Goal: Task Accomplishment & Management: Manage account settings

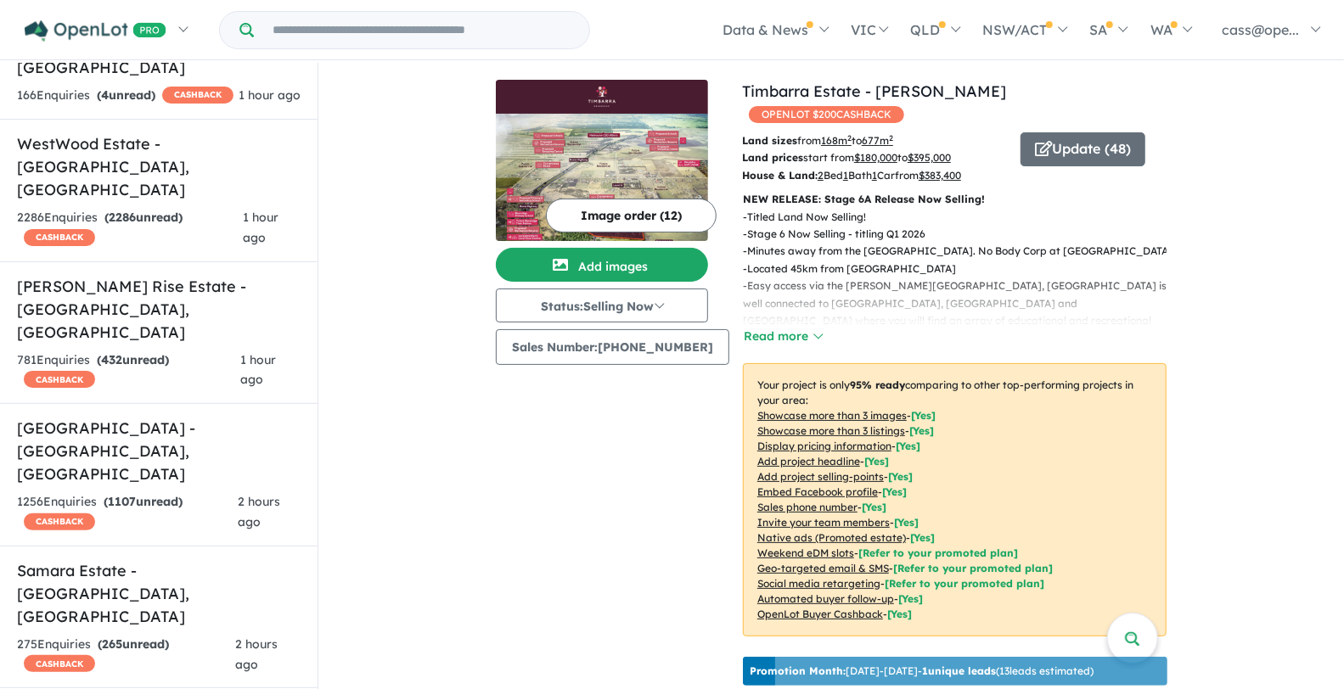
scroll to position [936, 0]
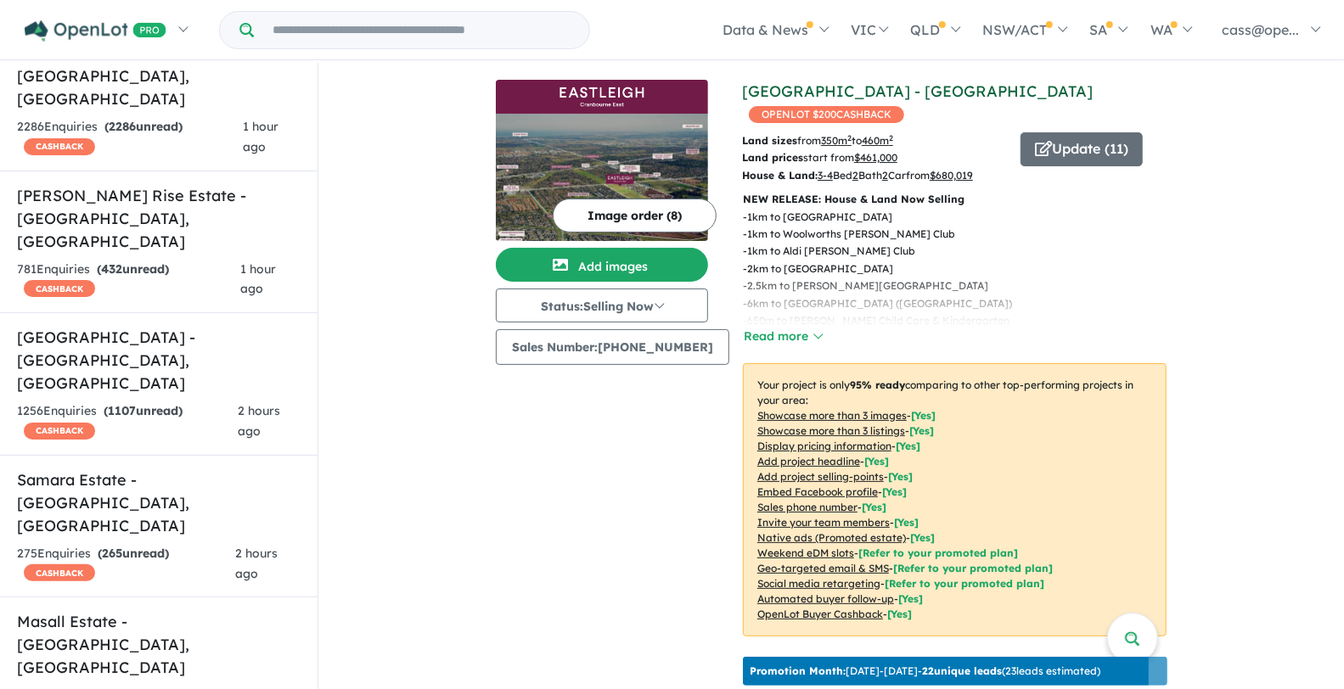
click at [792, 87] on link "[GEOGRAPHIC_DATA] - [GEOGRAPHIC_DATA]" at bounding box center [917, 91] width 351 height 20
click at [771, 327] on button "Read more" at bounding box center [783, 337] width 80 height 20
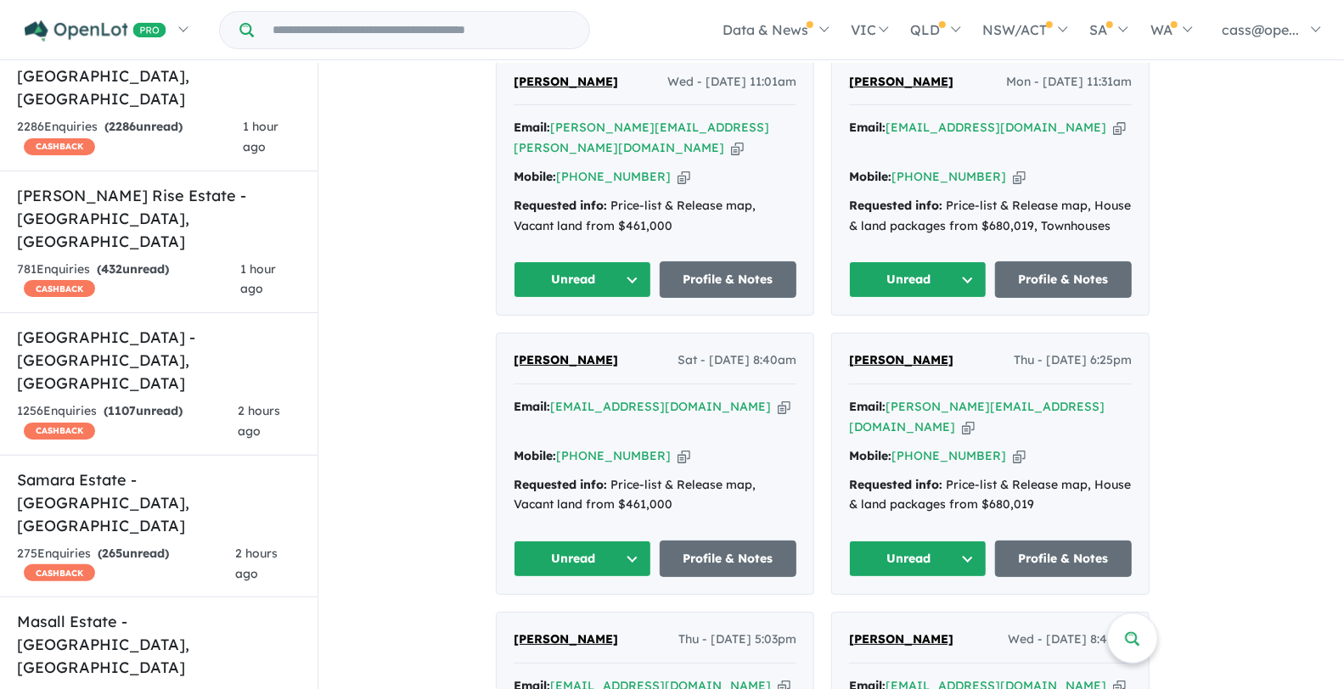
scroll to position [923, 0]
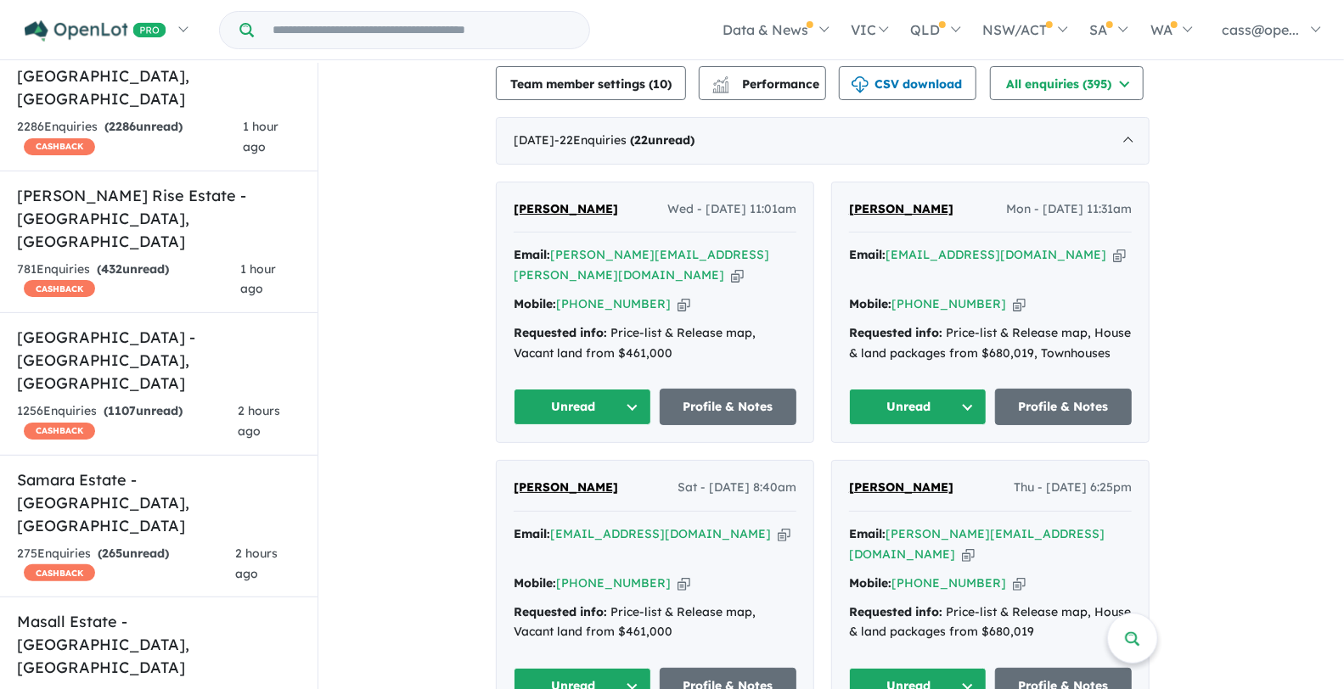
click at [549, 201] on span "[PERSON_NAME]" at bounding box center [566, 208] width 104 height 15
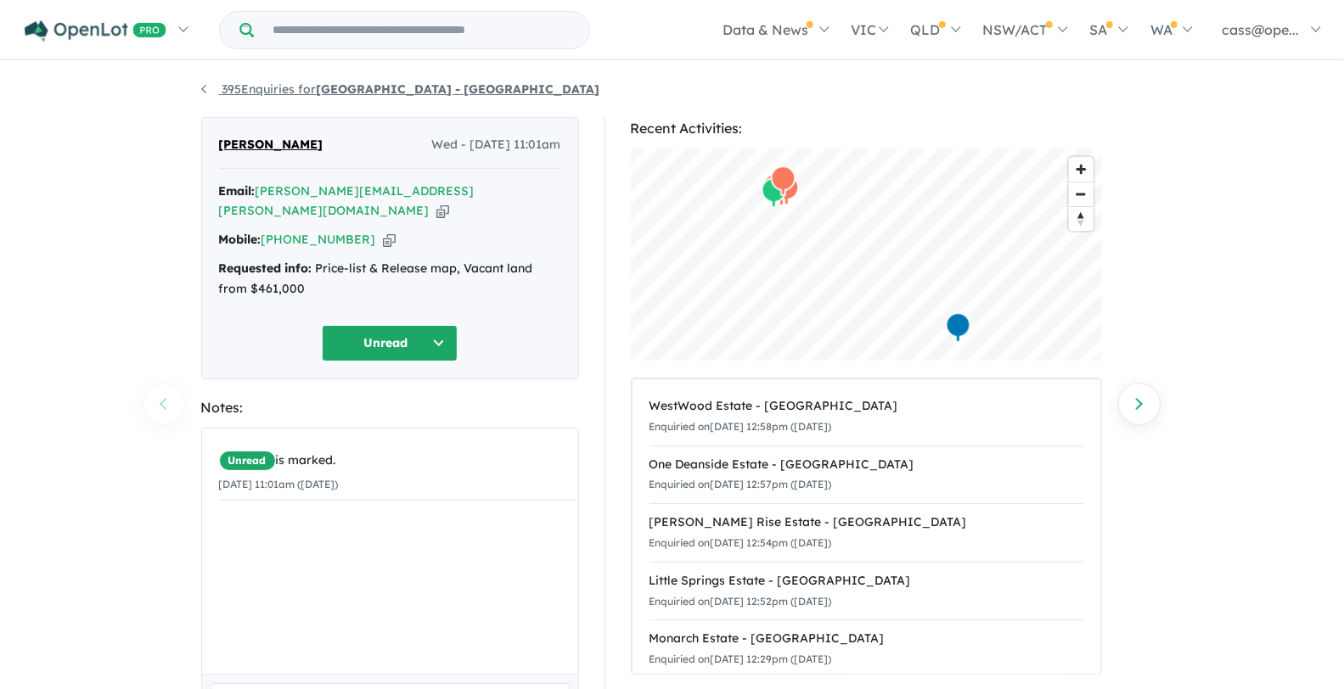
click at [202, 89] on link "395 Enquiries for Eastleigh - Cranbourne East" at bounding box center [400, 88] width 399 height 15
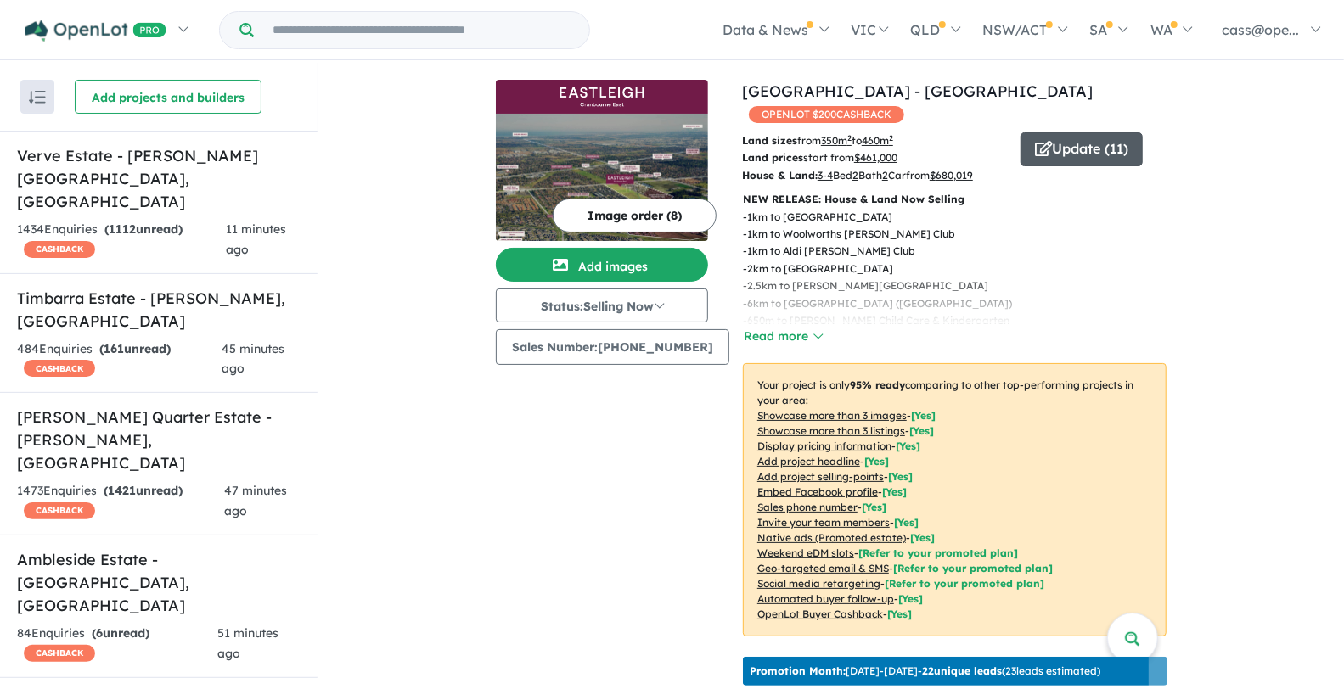
click at [1041, 132] on button "Update ( 11 )" at bounding box center [1081, 149] width 122 height 34
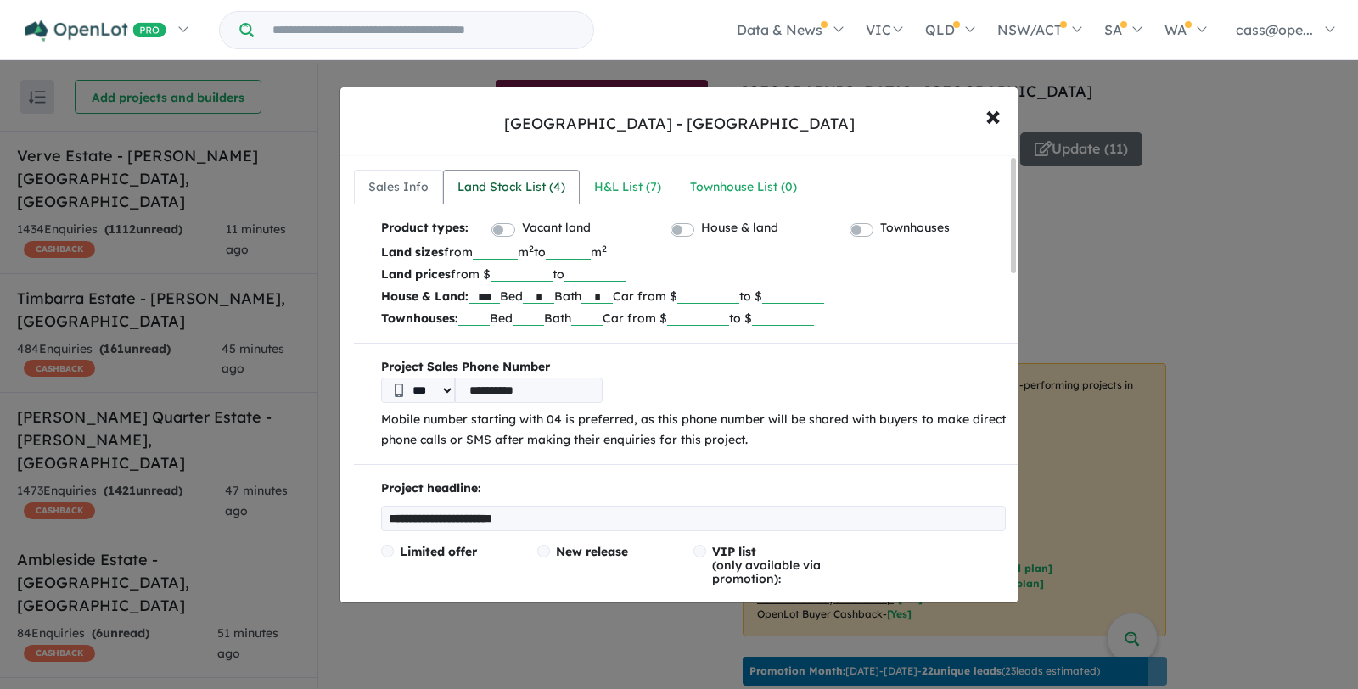
click at [502, 187] on div "Land Stock List ( 4 )" at bounding box center [511, 187] width 108 height 20
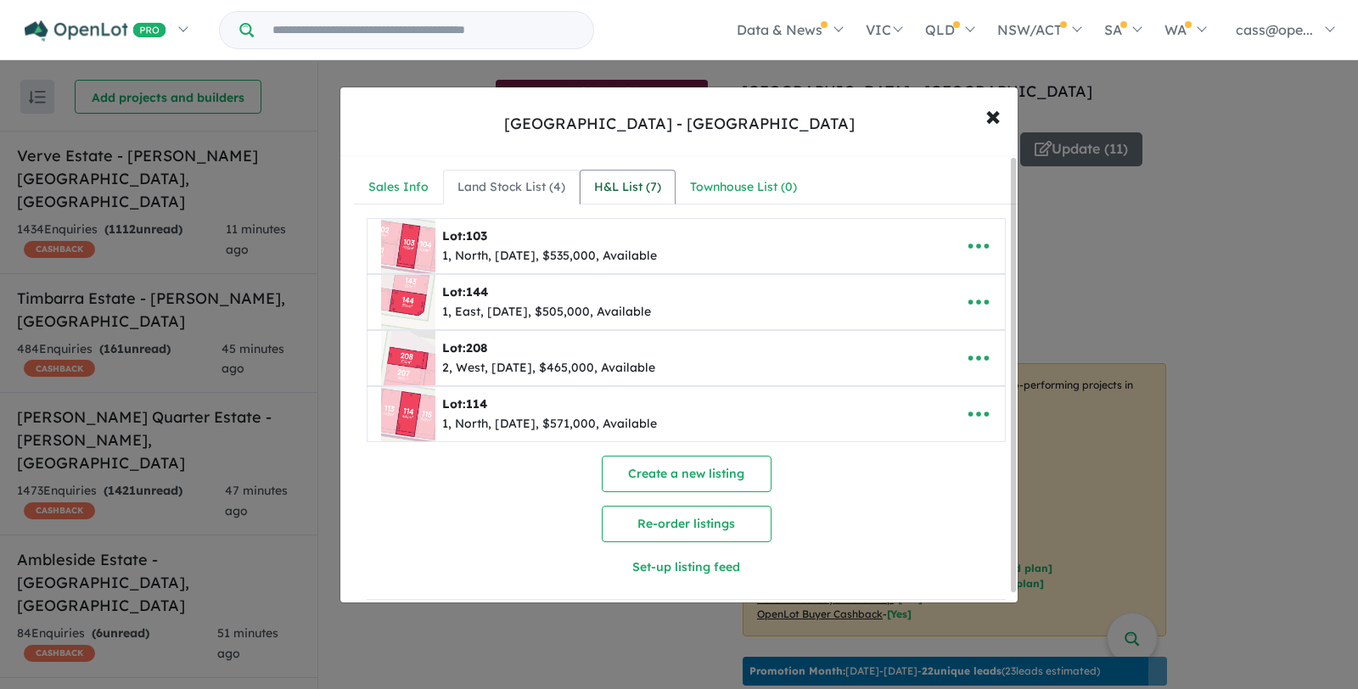
click at [620, 192] on div "H&L List ( 7 )" at bounding box center [627, 187] width 67 height 20
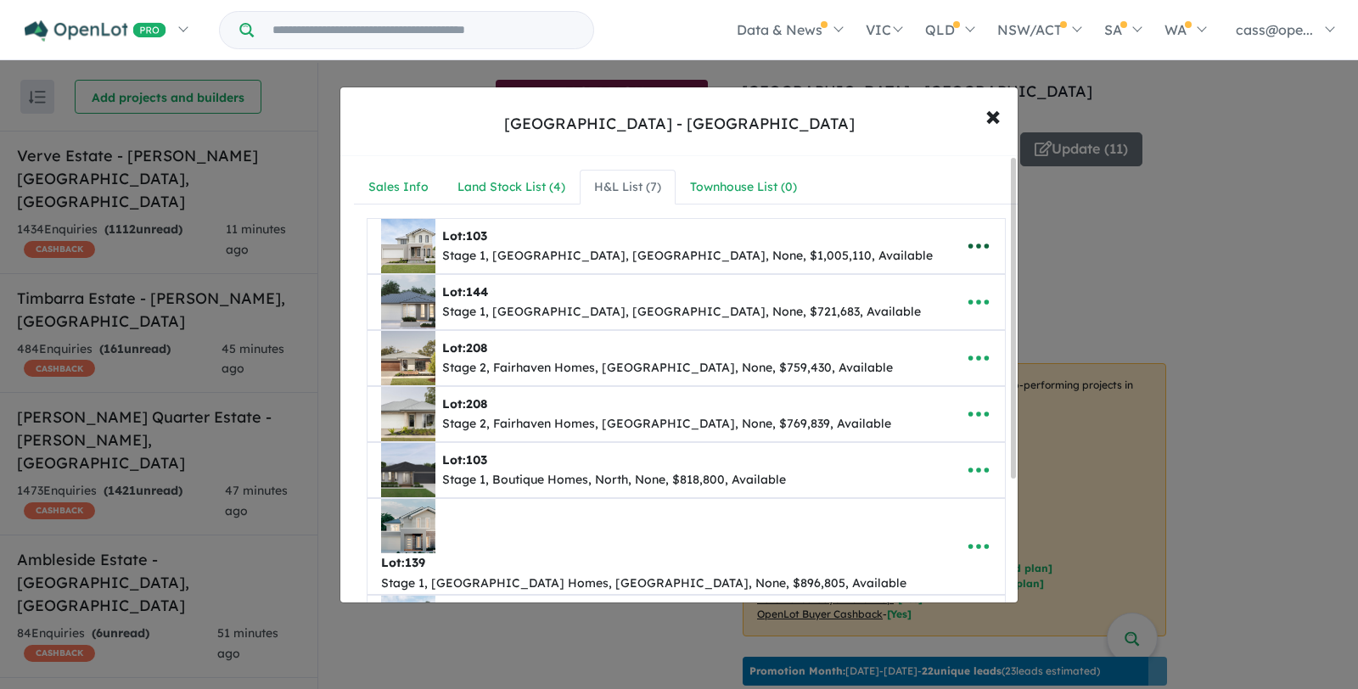
click at [982, 234] on icon "button" at bounding box center [978, 245] width 25 height 25
click at [927, 273] on link "Edit" at bounding box center [941, 288] width 126 height 39
select select "*****"
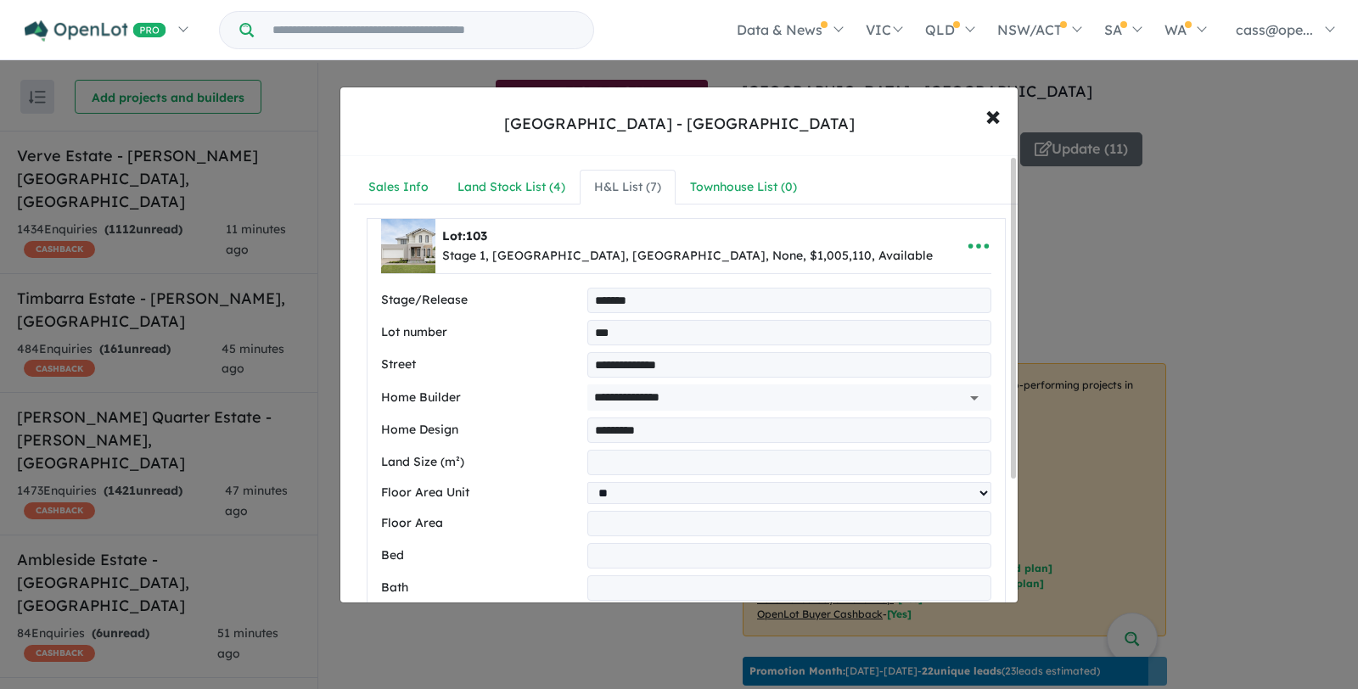
click at [418, 239] on img at bounding box center [408, 246] width 54 height 54
click at [968, 250] on icon "button" at bounding box center [978, 245] width 25 height 25
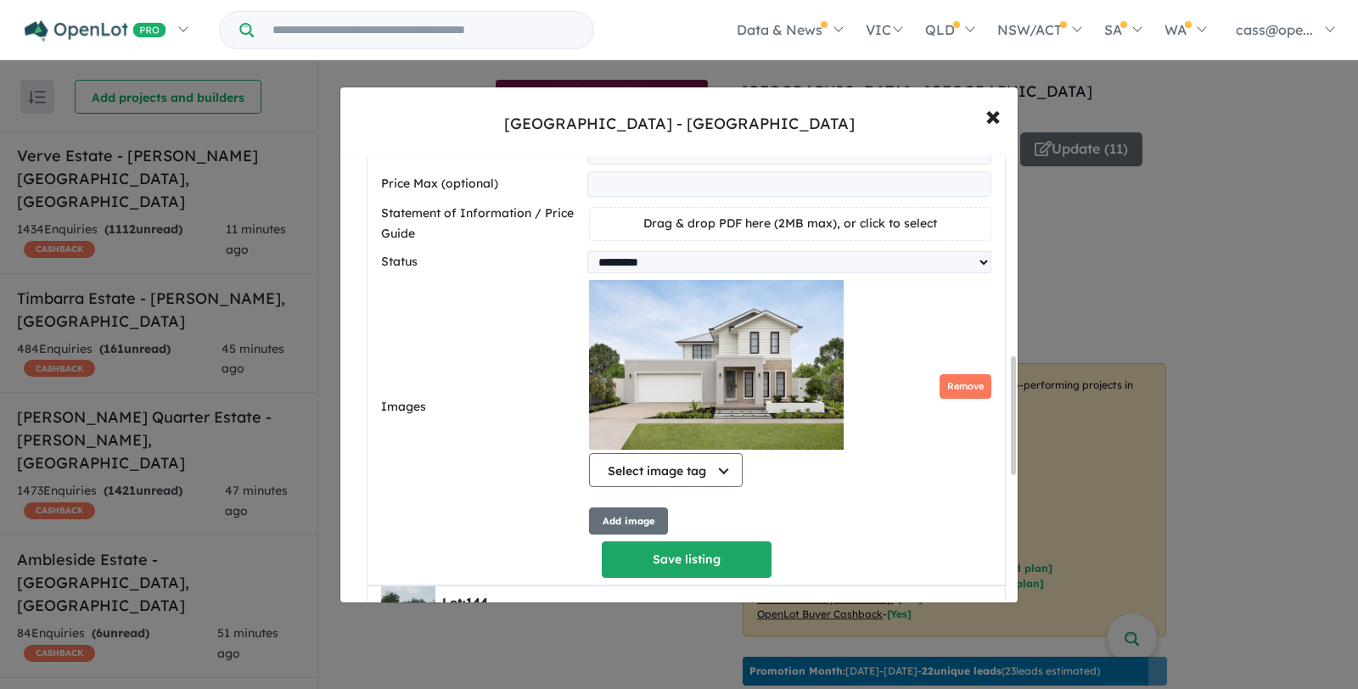
scroll to position [764, 0]
click at [635, 269] on select "********* ******** **** ******" at bounding box center [789, 263] width 404 height 22
click at [994, 106] on span "×" at bounding box center [992, 115] width 15 height 36
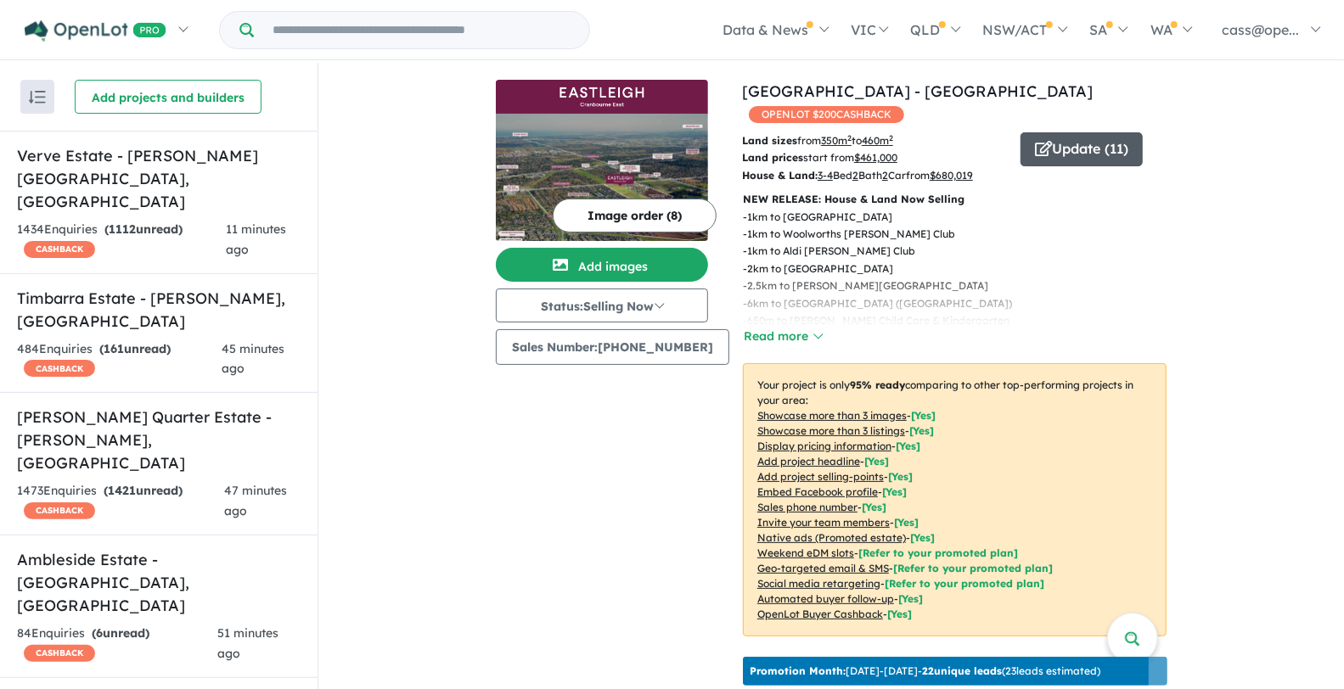
click at [1035, 137] on span "button" at bounding box center [1043, 150] width 17 height 26
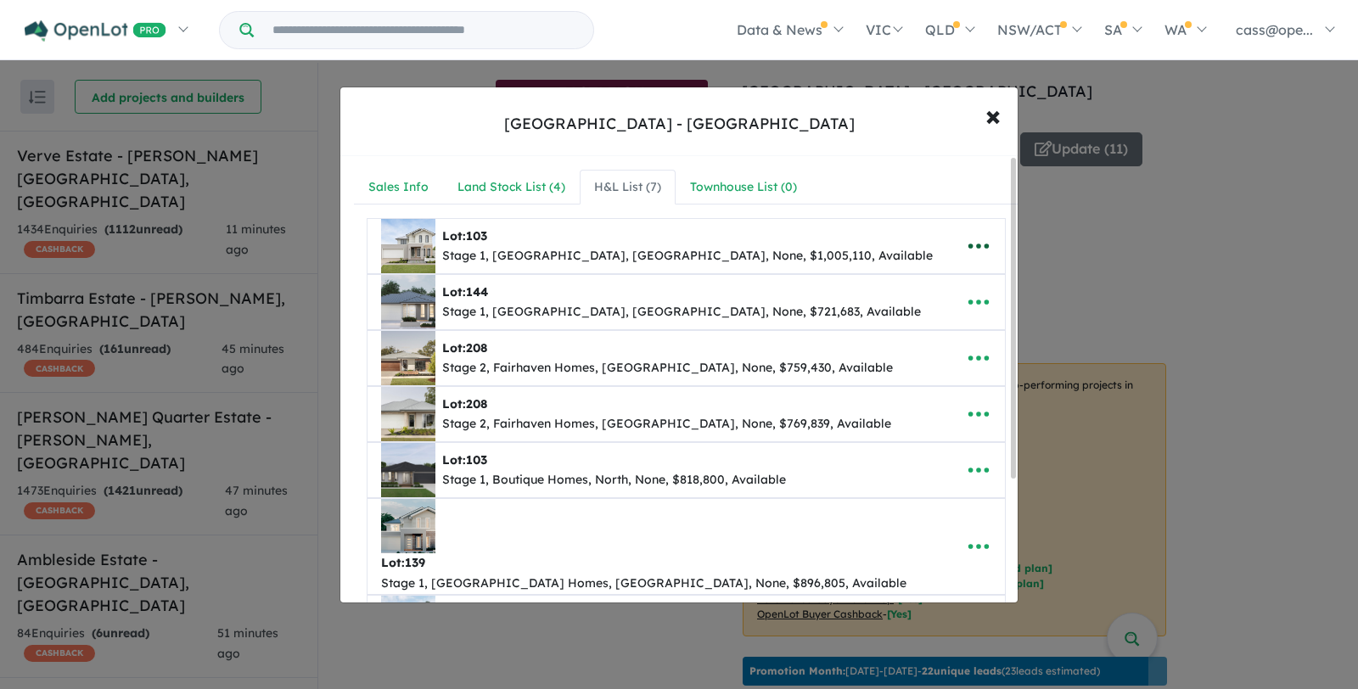
click at [974, 233] on icon "button" at bounding box center [978, 245] width 25 height 25
click at [925, 282] on link "Edit" at bounding box center [941, 288] width 126 height 39
select select "*****"
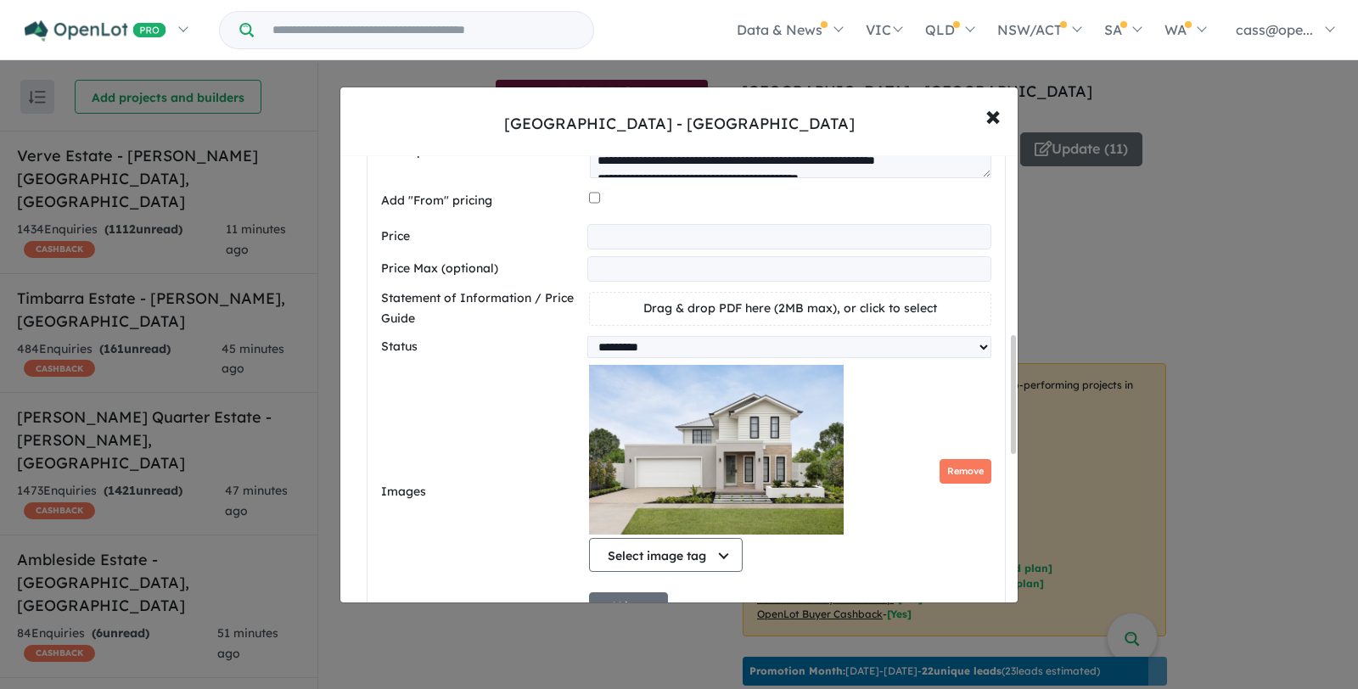
scroll to position [682, 0]
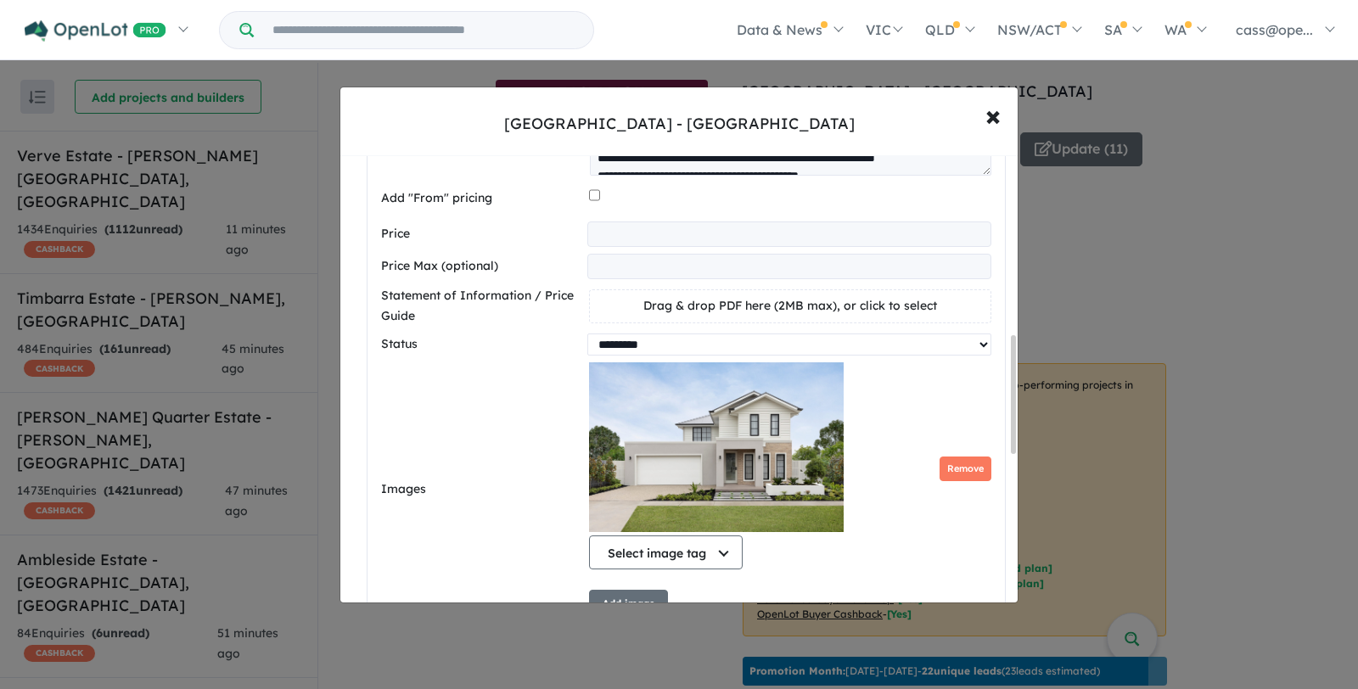
click at [650, 336] on select "********* ******** **** ******" at bounding box center [789, 345] width 404 height 22
click at [993, 116] on span "×" at bounding box center [992, 115] width 15 height 36
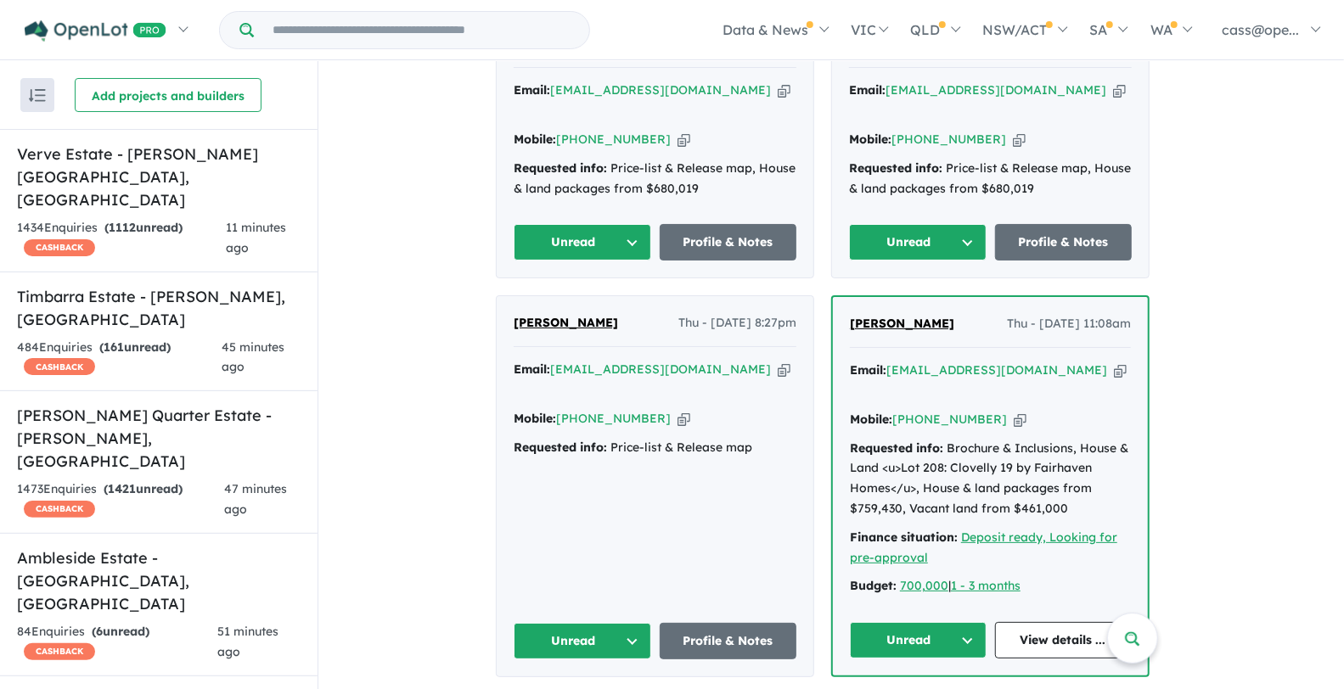
scroll to position [1921, 0]
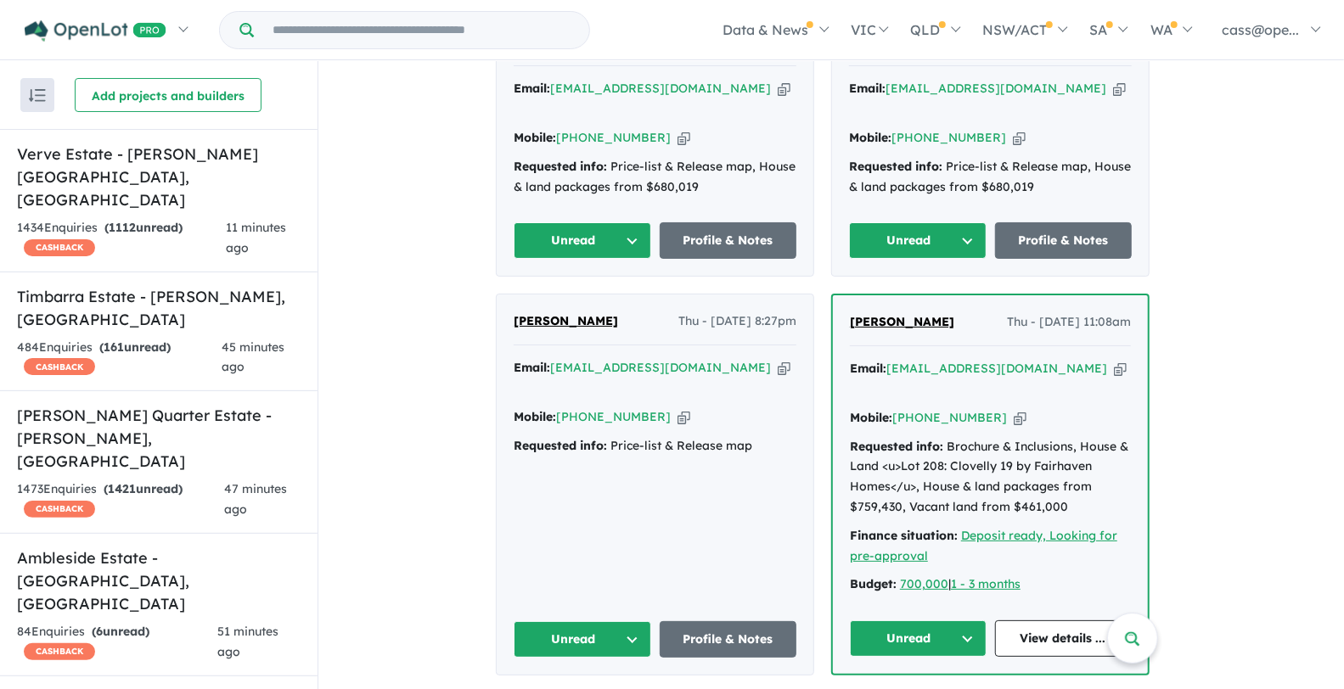
click at [872, 314] on span "[PERSON_NAME]" at bounding box center [902, 321] width 104 height 15
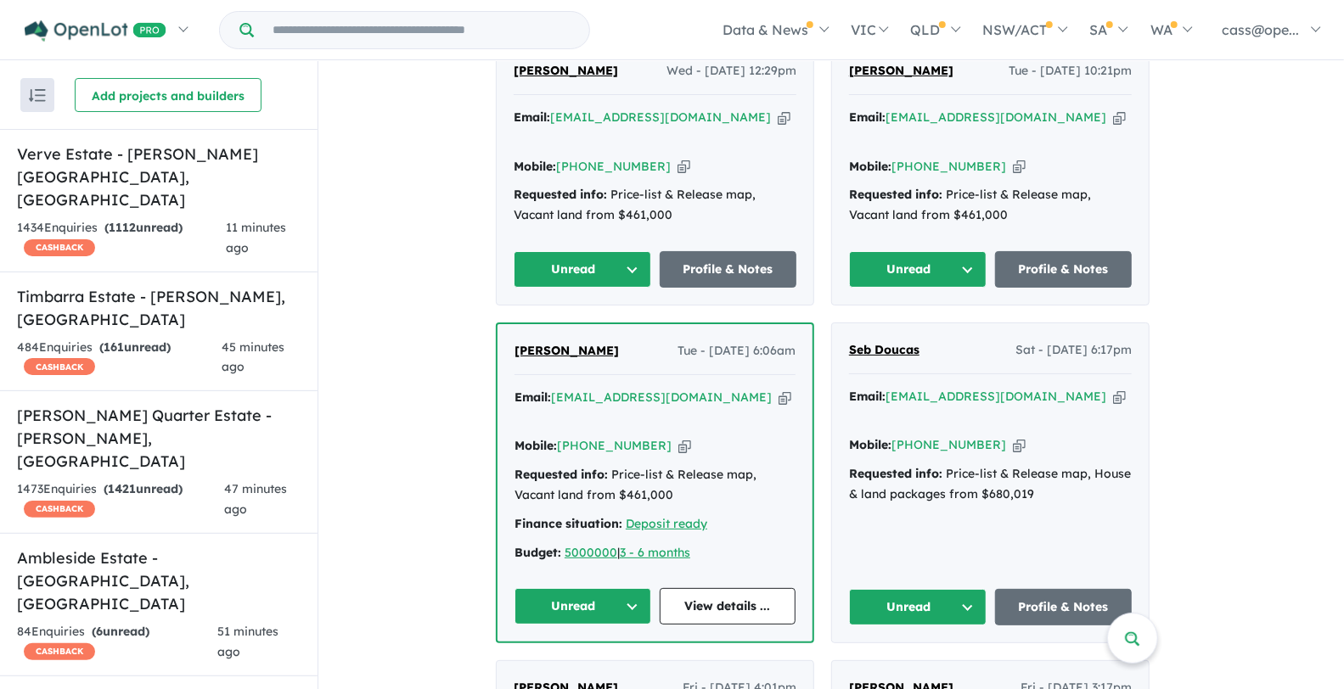
scroll to position [2717, 0]
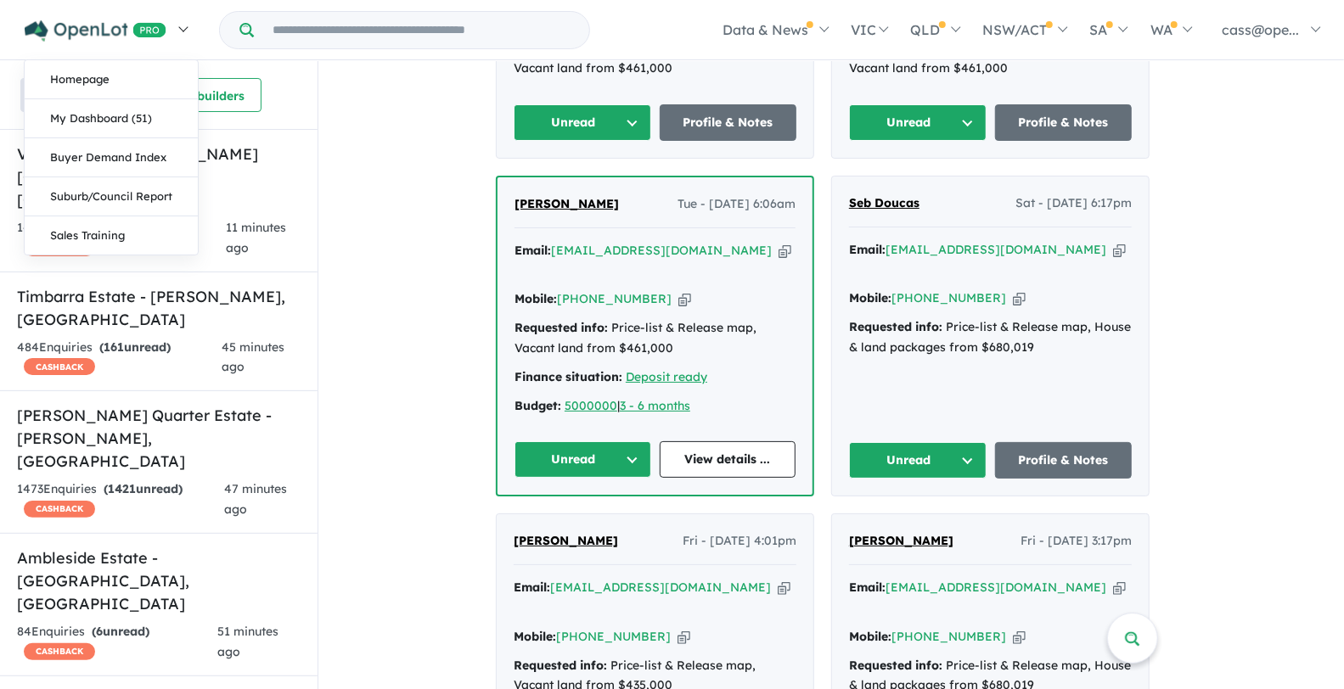
click at [67, 40] on img at bounding box center [96, 30] width 142 height 21
click at [94, 188] on link "Suburb/Council Report" at bounding box center [111, 196] width 173 height 39
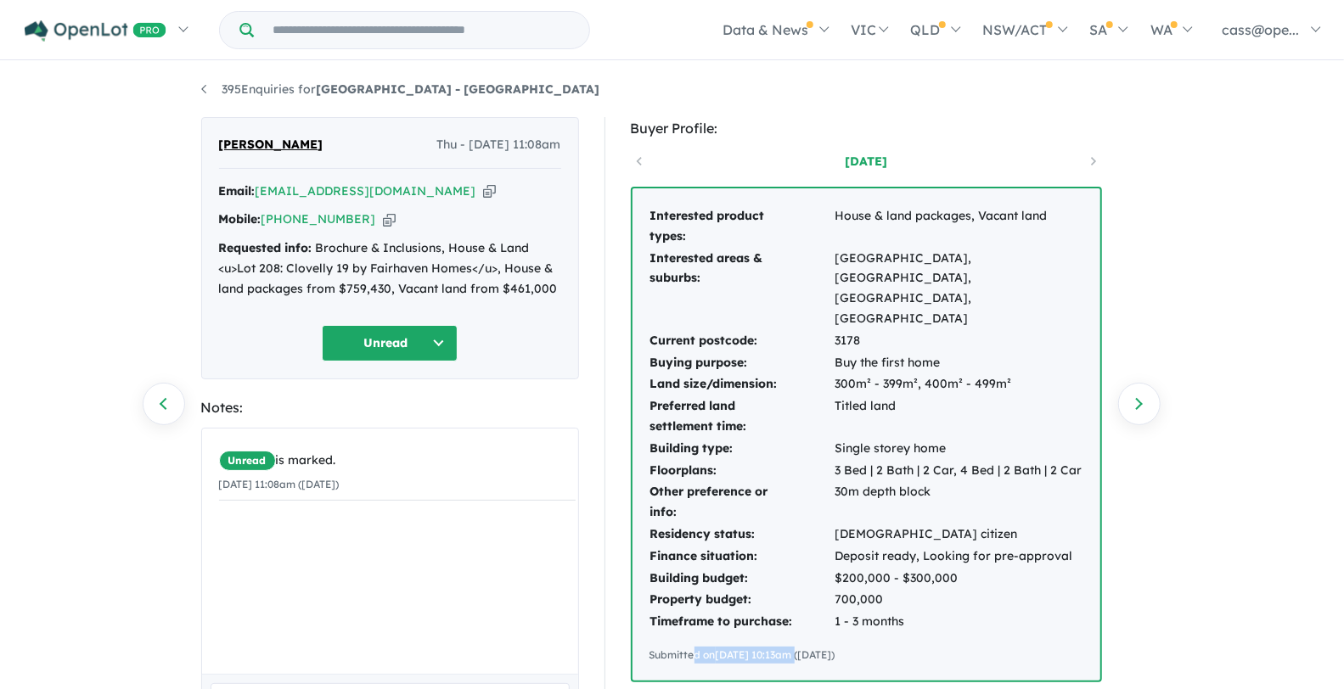
drag, startPoint x: 693, startPoint y: 618, endPoint x: 796, endPoint y: 617, distance: 103.6
click at [796, 647] on div "Submitted on 07/07/2025 10:13am (Monday)" at bounding box center [866, 655] width 434 height 17
drag, startPoint x: 918, startPoint y: 597, endPoint x: 841, endPoint y: 240, distance: 364.6
click at [841, 240] on div "Interested product types: House & land packages, Vacant land Interested areas &…" at bounding box center [866, 434] width 468 height 492
click at [813, 244] on td "Interested product types:" at bounding box center [741, 226] width 185 height 42
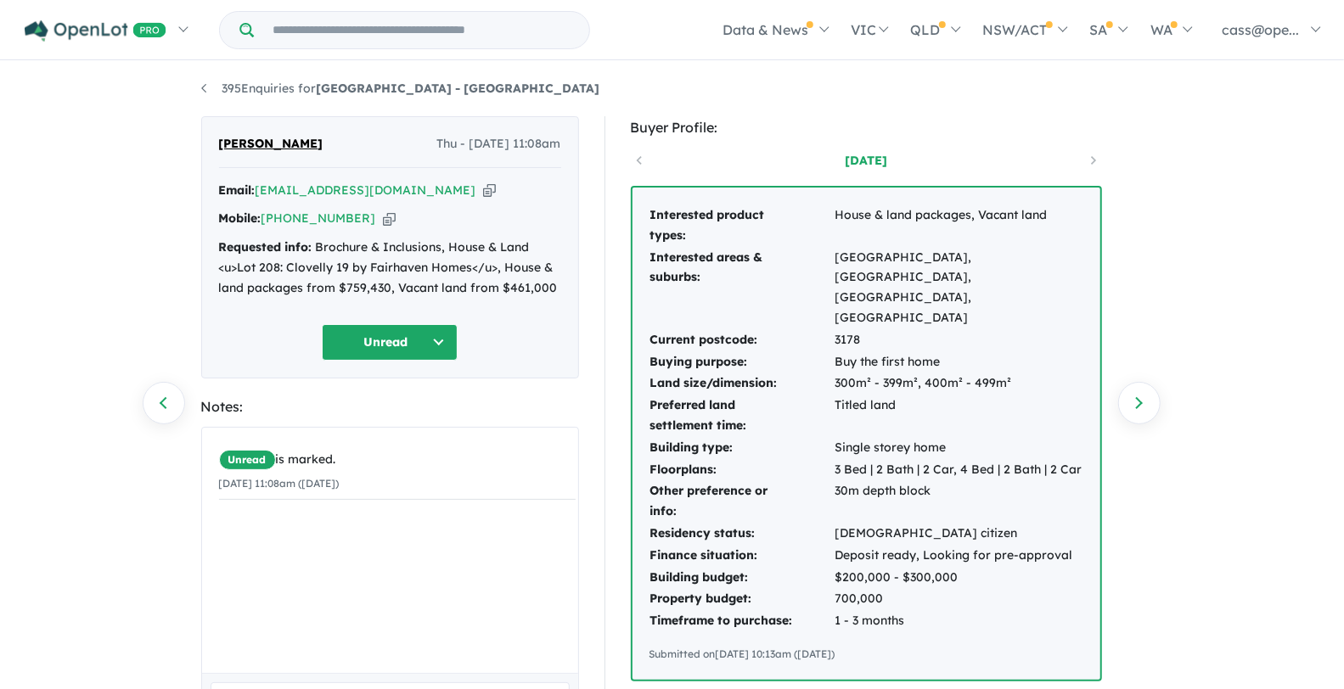
scroll to position [3, 0]
